Goal: Complete application form

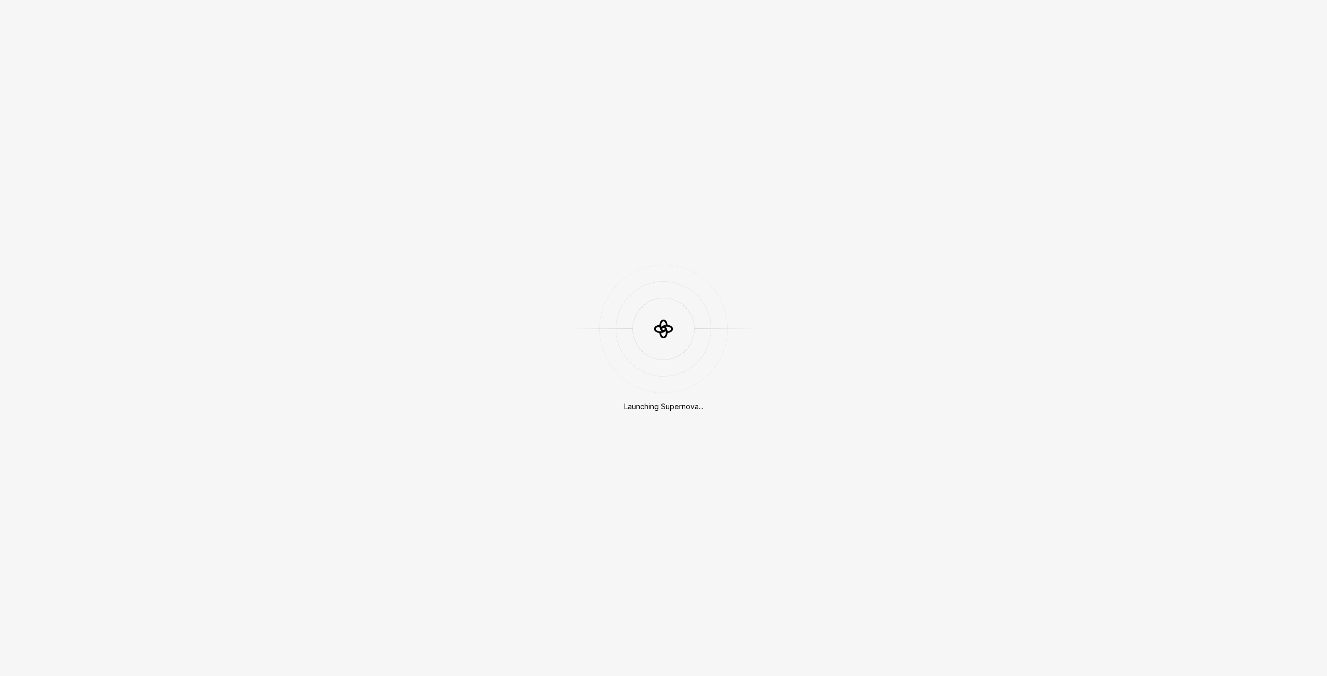
click at [659, 422] on div "Launching Supernova..." at bounding box center [663, 338] width 1327 height 676
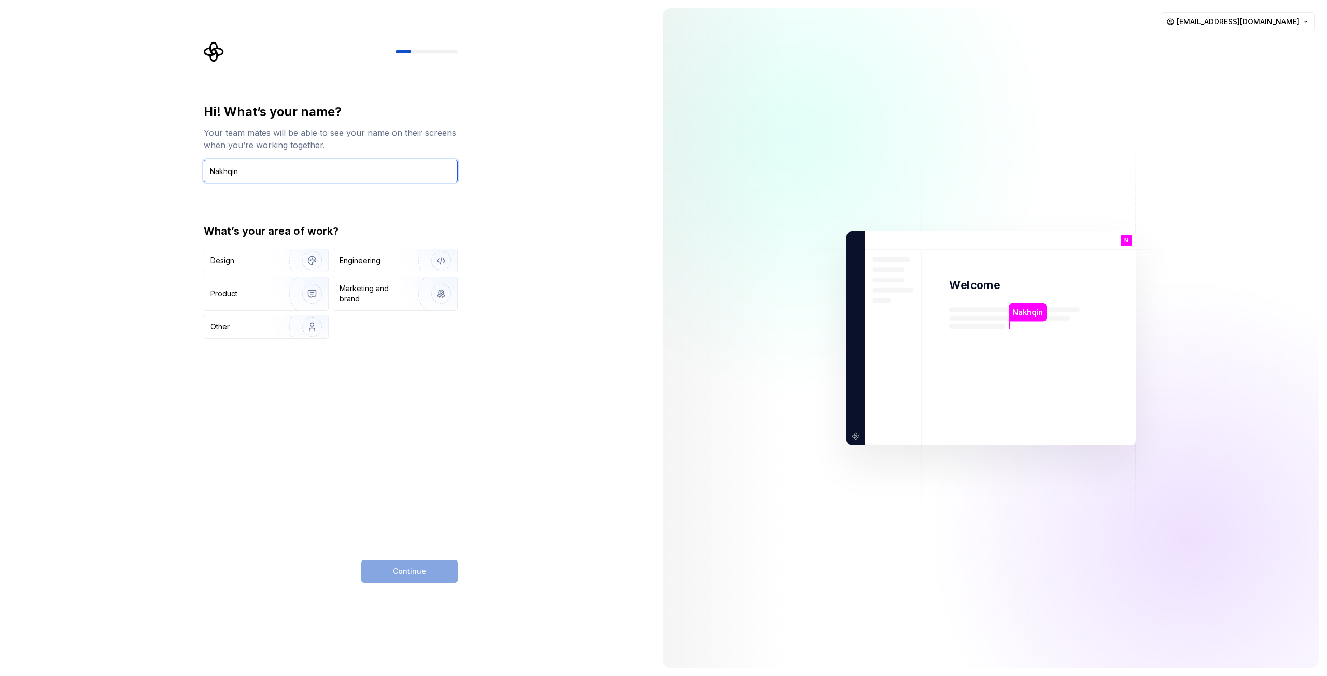
drag, startPoint x: 249, startPoint y: 171, endPoint x: 220, endPoint y: 179, distance: 30.3
click at [220, 179] on input "Nakhqin" at bounding box center [331, 171] width 254 height 23
type input "Nana"
drag, startPoint x: 241, startPoint y: 261, endPoint x: 177, endPoint y: 288, distance: 69.2
click at [177, 288] on div "Hi! What’s your name? Your team mates will be able to see your name on their sc…" at bounding box center [327, 338] width 655 height 676
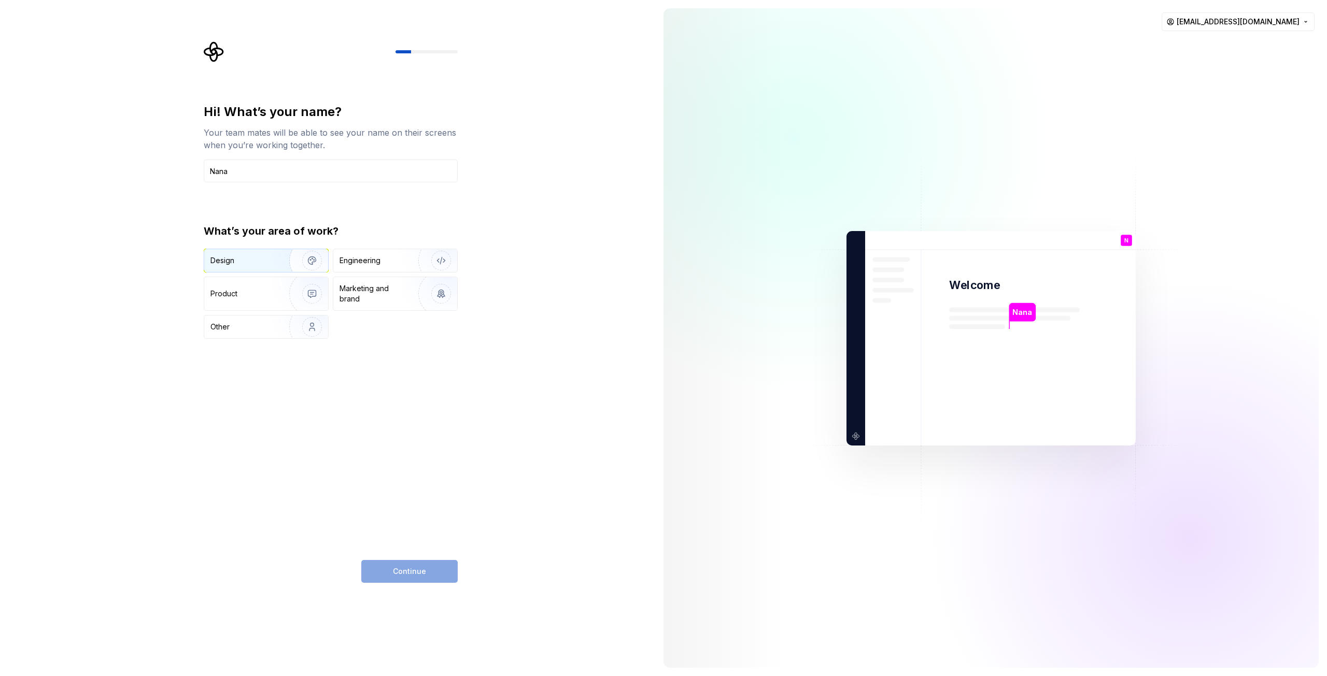
click at [259, 262] on div "Design" at bounding box center [242, 261] width 65 height 10
click at [403, 573] on span "Continue" at bounding box center [409, 572] width 33 height 10
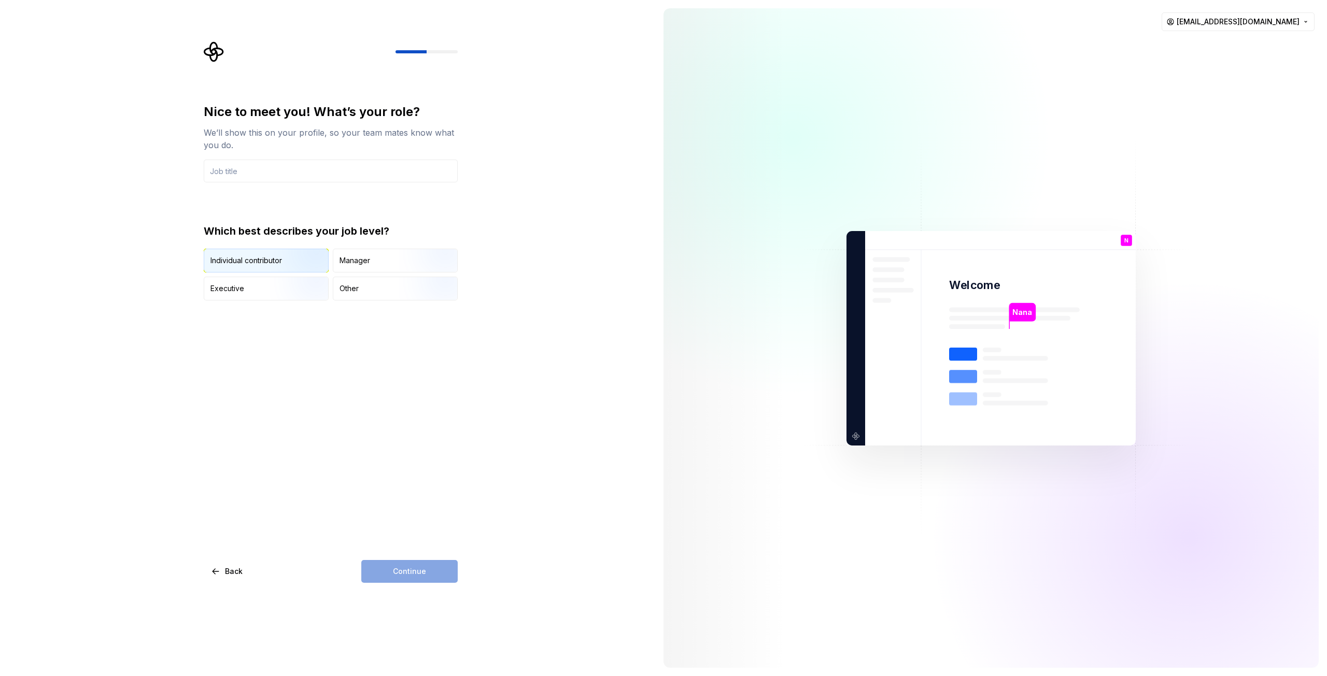
click at [230, 263] on div "Individual contributor" at bounding box center [246, 261] width 72 height 10
click at [209, 176] on input "text" at bounding box center [331, 171] width 254 height 23
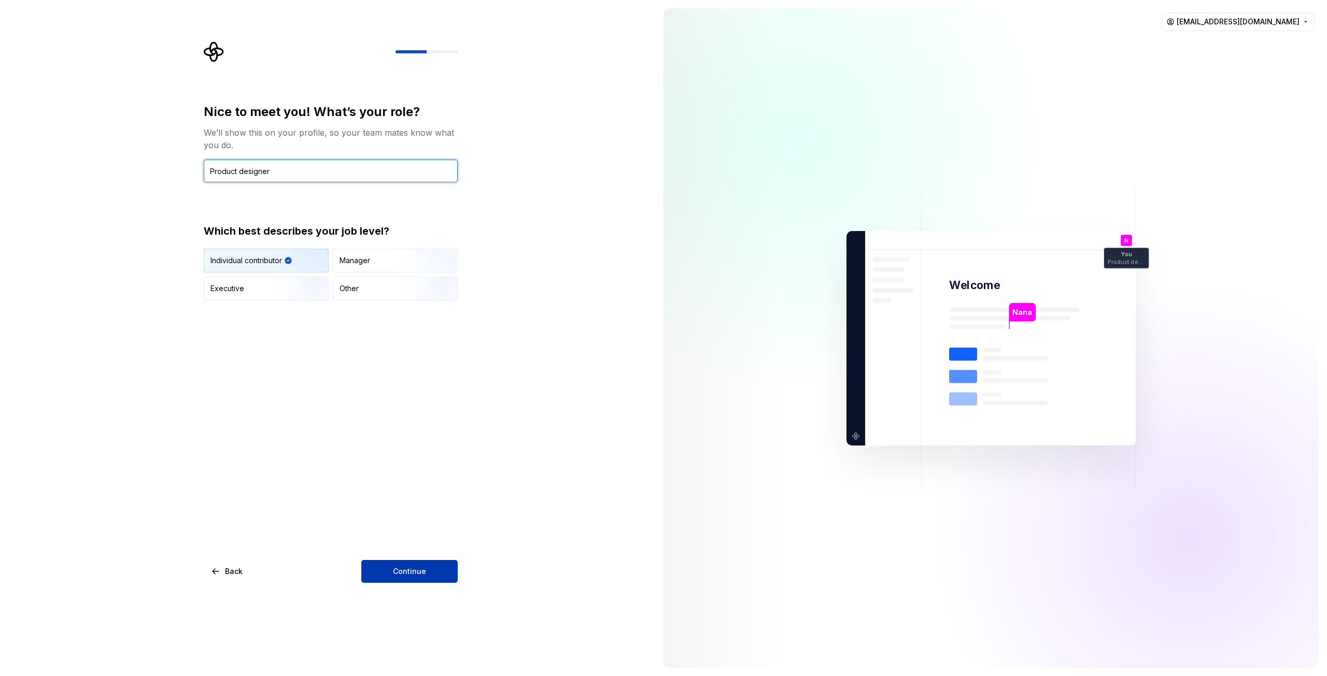
type input "Product designer"
click at [400, 568] on span "Continue" at bounding box center [409, 572] width 33 height 10
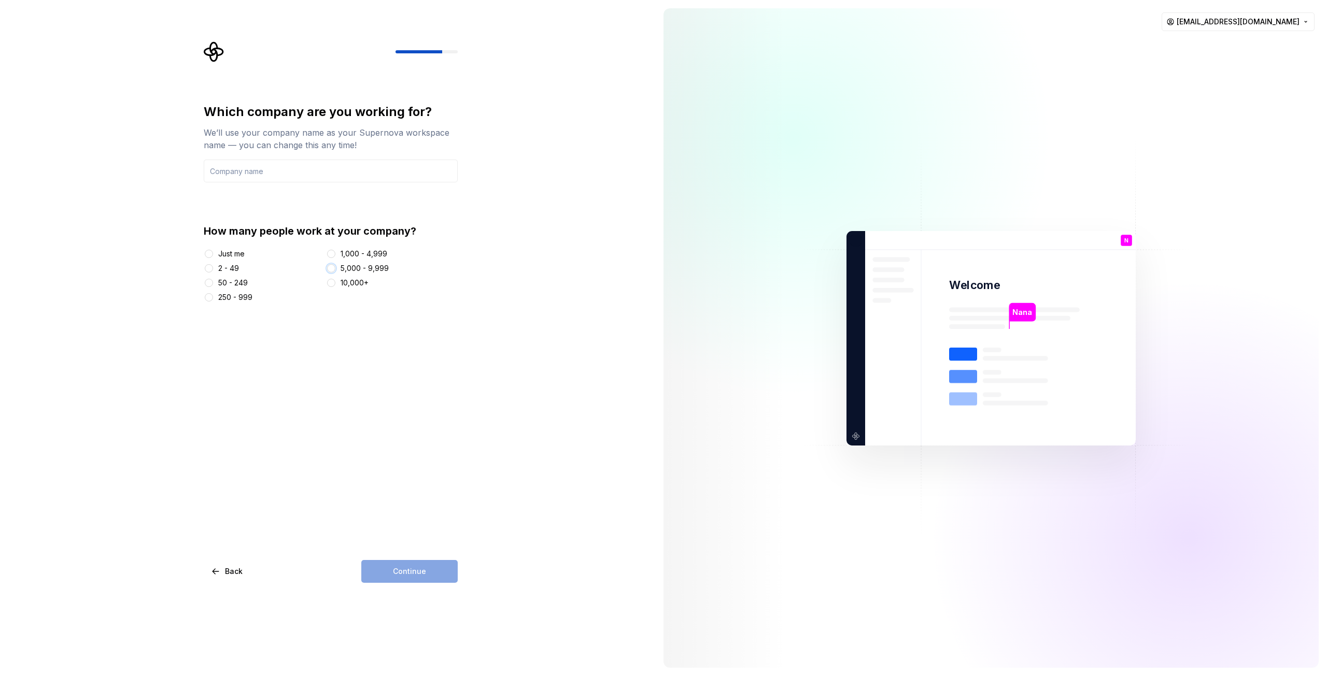
click at [329, 268] on button "5,000 - 9,999" at bounding box center [331, 268] width 8 height 8
click at [330, 269] on span "button" at bounding box center [331, 268] width 3 height 3
click at [423, 573] on div "Continue" at bounding box center [409, 571] width 96 height 23
click at [249, 166] on input "text" at bounding box center [331, 171] width 254 height 23
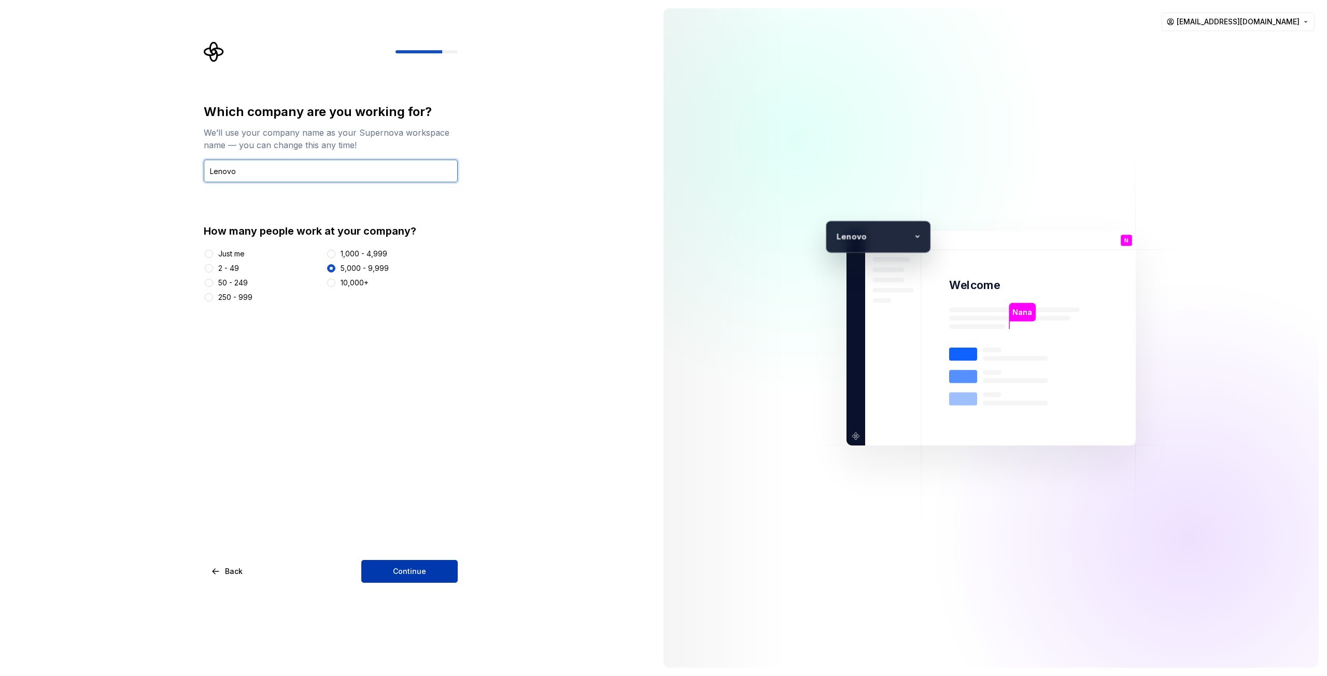
type input "Lenovo"
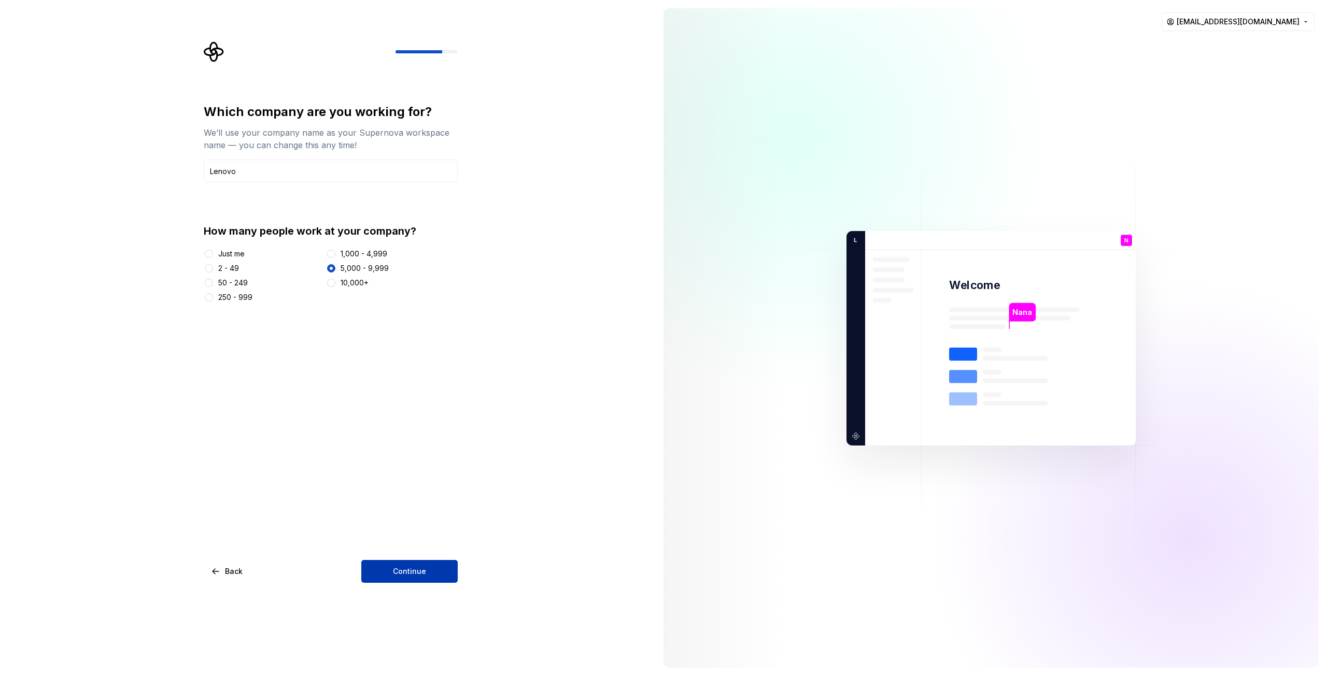
click at [403, 573] on span "Continue" at bounding box center [409, 572] width 33 height 10
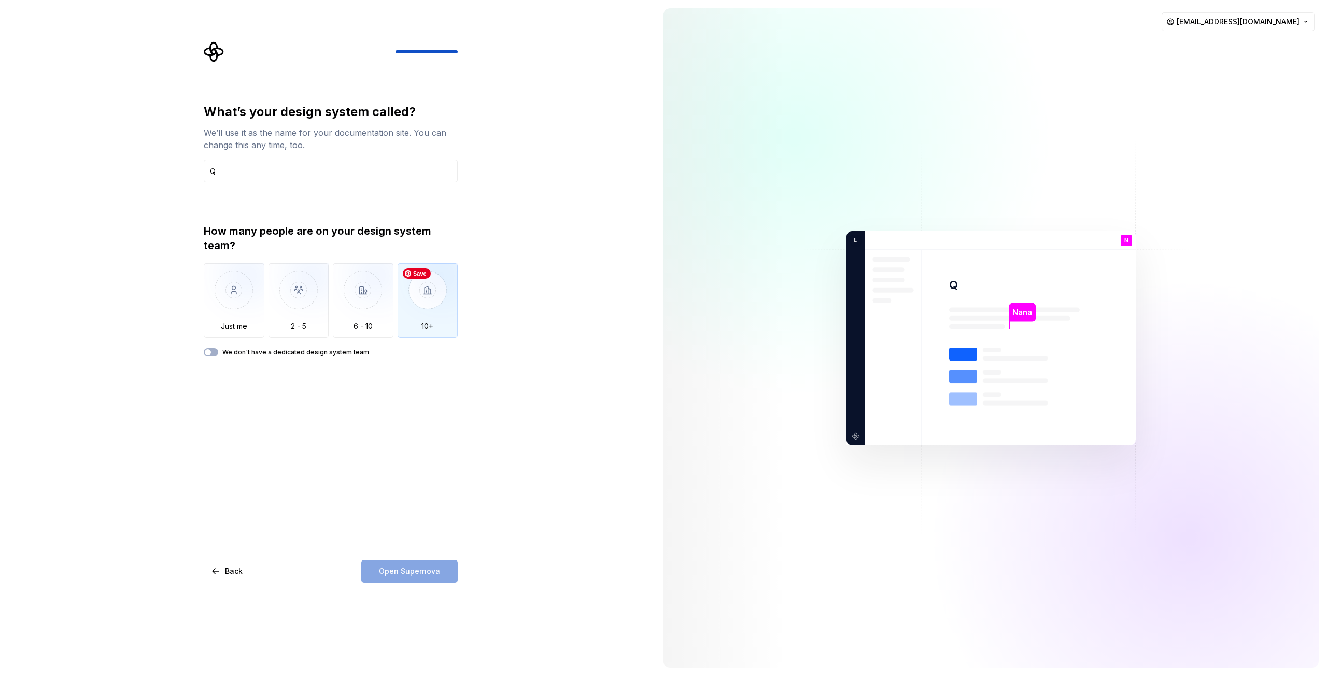
click at [430, 311] on img "button" at bounding box center [428, 297] width 61 height 69
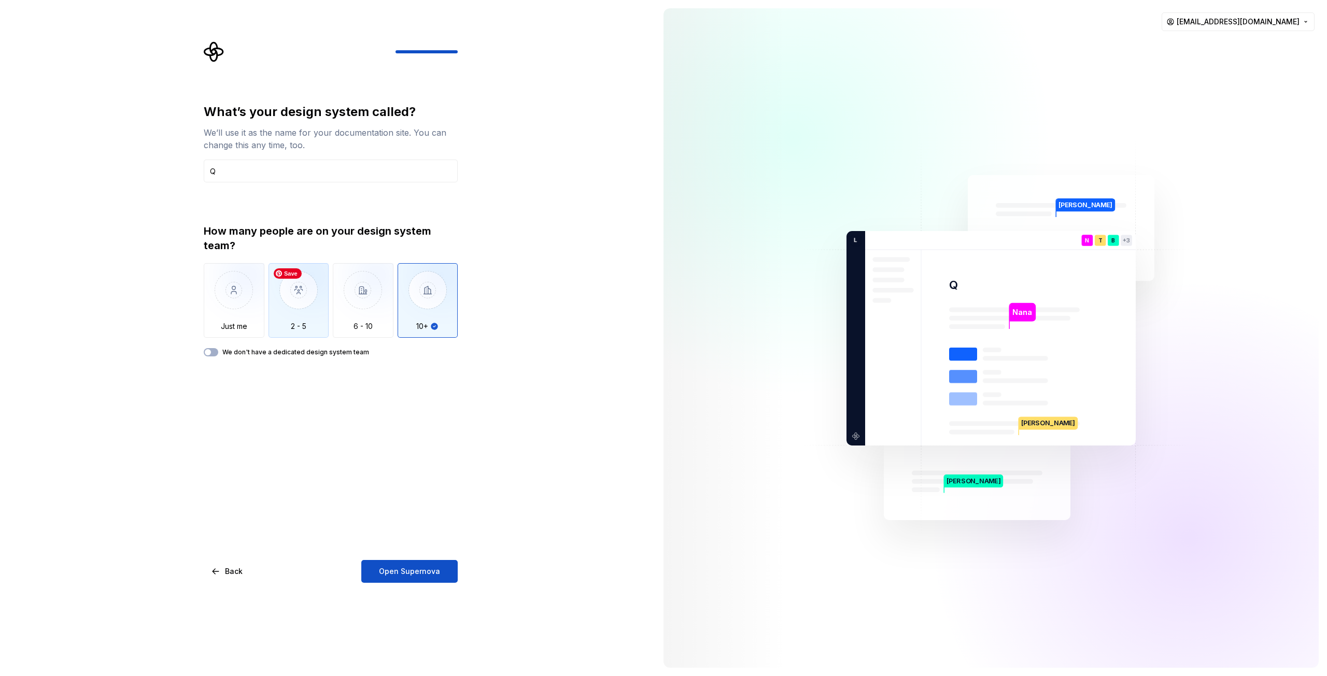
click at [303, 314] on img "button" at bounding box center [299, 297] width 61 height 69
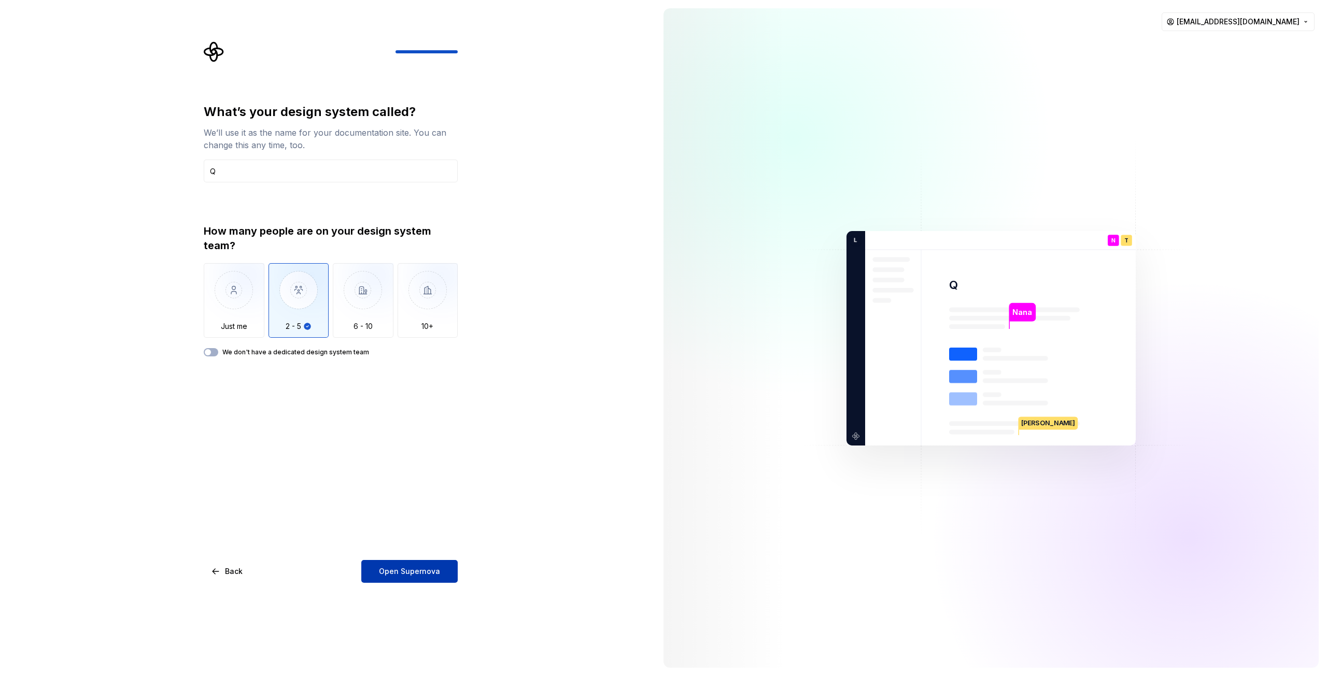
click at [438, 574] on span "Open Supernova" at bounding box center [409, 572] width 61 height 10
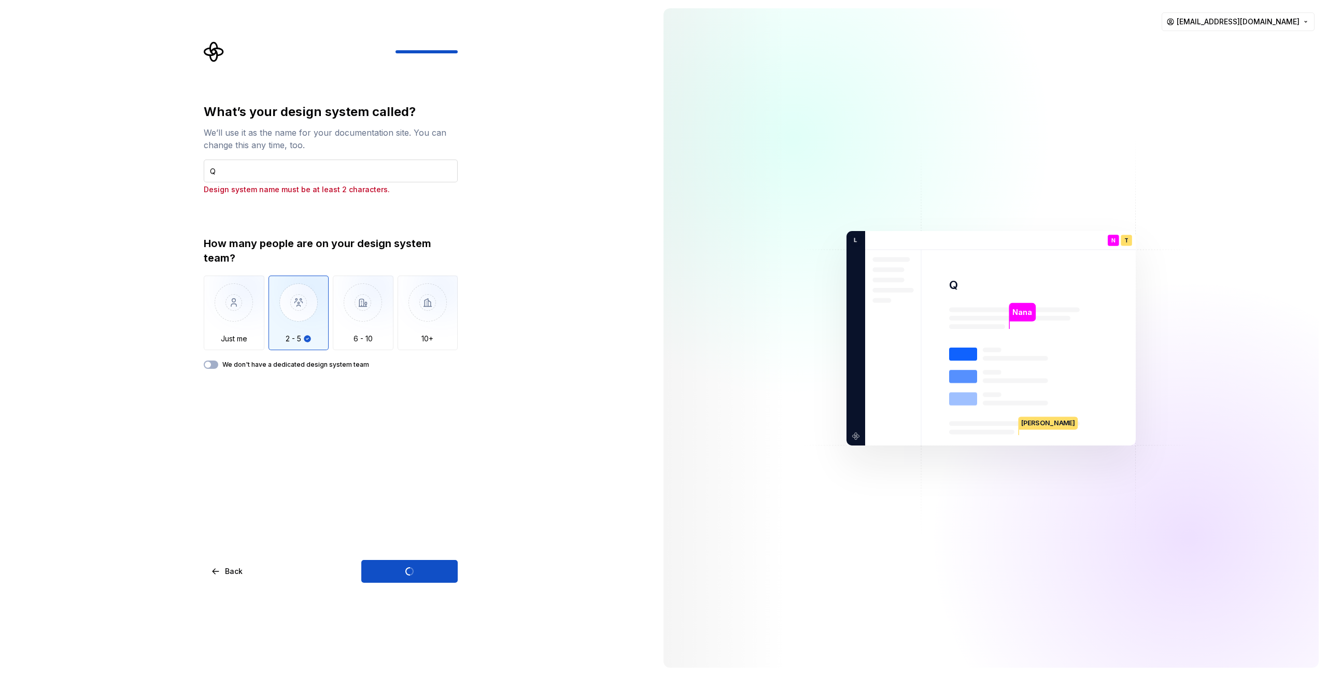
click at [378, 177] on input "Q" at bounding box center [331, 171] width 254 height 23
type input "Qua"
click at [452, 544] on div "What’s your design system called? We’ll use it as the name for your documentati…" at bounding box center [331, 343] width 254 height 479
click at [265, 173] on input "Qua" at bounding box center [331, 171] width 254 height 23
click at [492, 406] on div "What’s your design system called? We’ll use it as the name for your documentati…" at bounding box center [327, 338] width 655 height 676
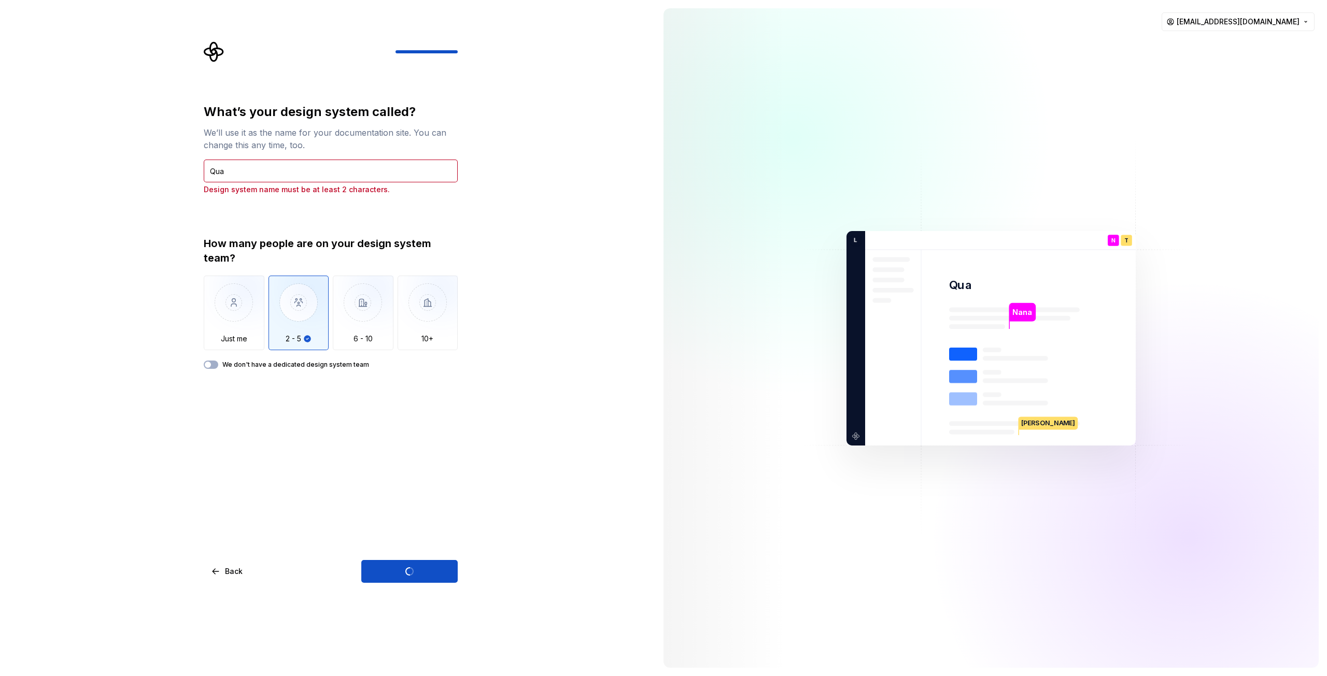
click at [420, 576] on div "Open Supernova" at bounding box center [409, 571] width 96 height 23
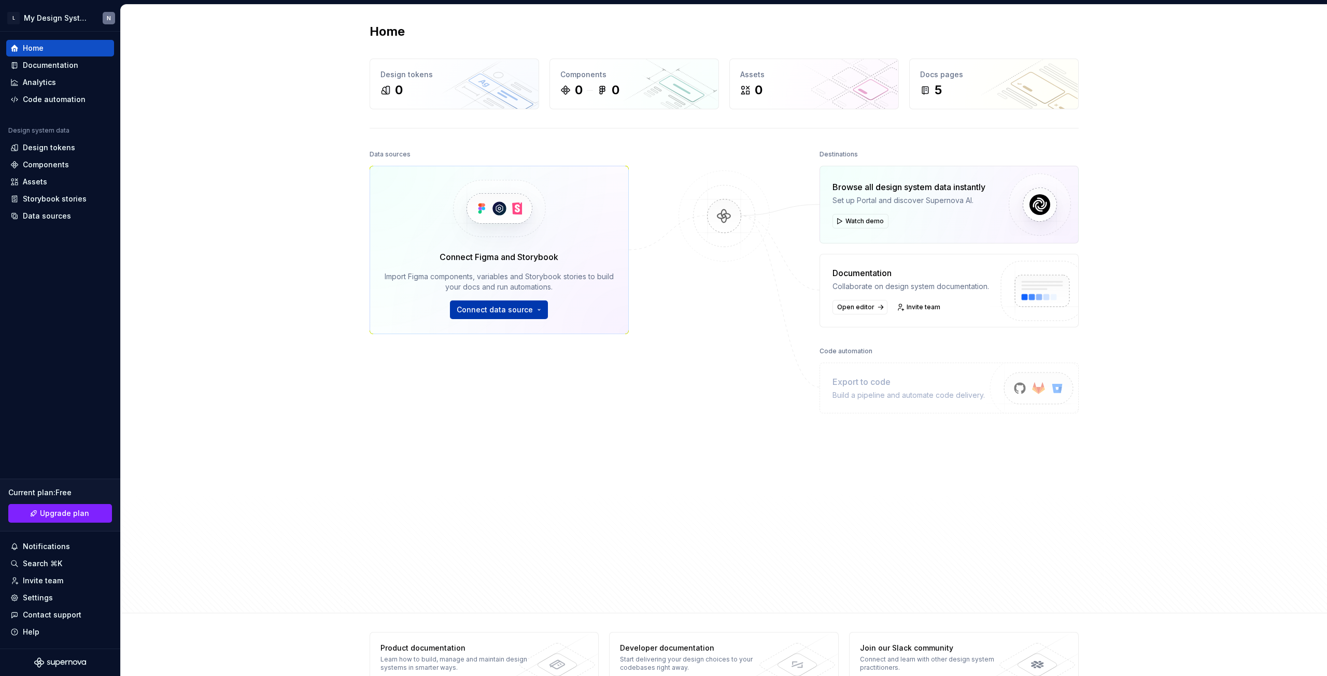
click at [525, 315] on button "Connect data source" at bounding box center [499, 310] width 98 height 19
click at [552, 403] on p "Import variables as design tokens." at bounding box center [522, 405] width 106 height 8
